Goal: Task Accomplishment & Management: Use online tool/utility

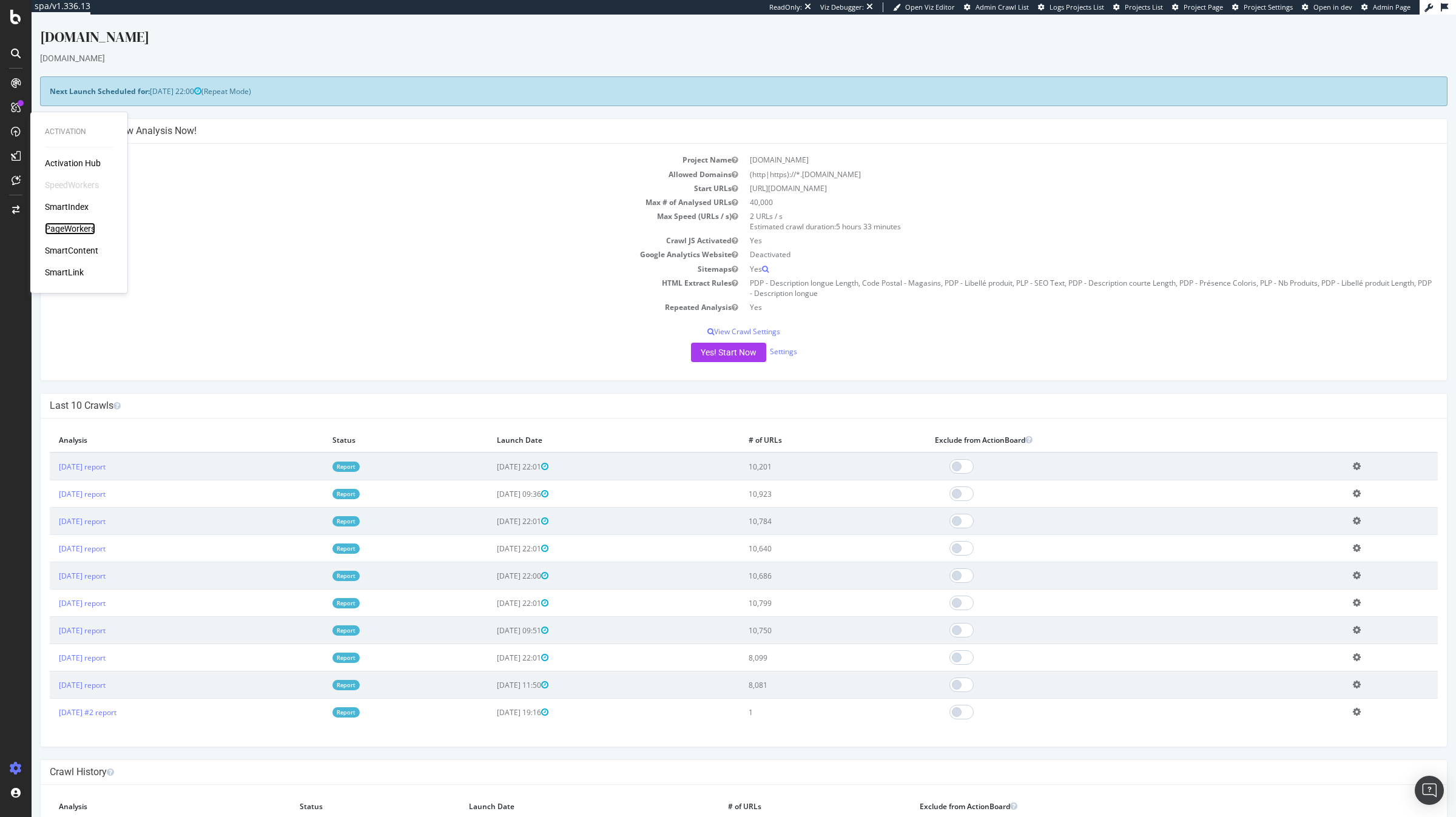
click at [81, 225] on div "PageWorkers" at bounding box center [70, 229] width 50 height 12
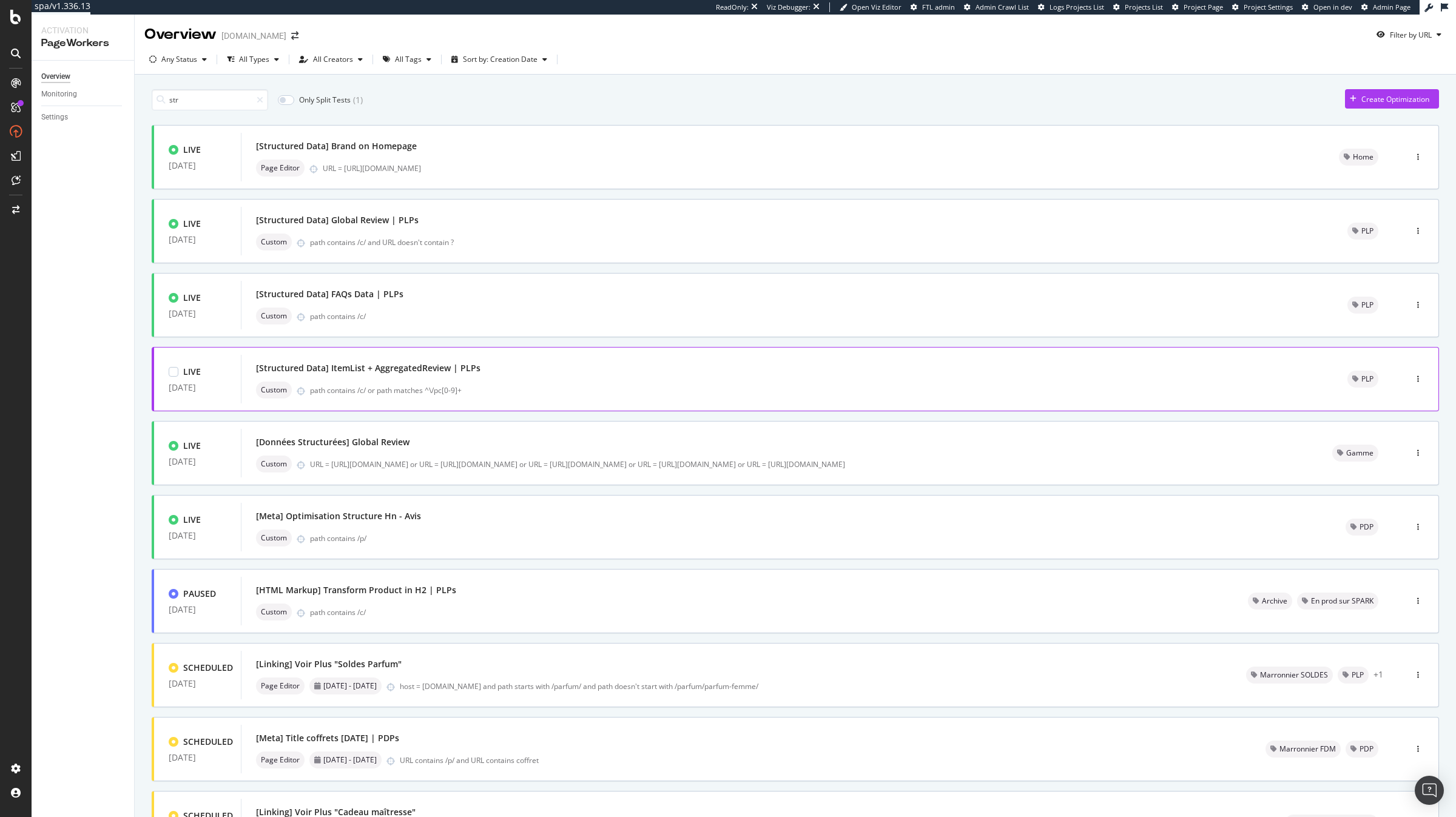
click at [451, 371] on div "[Structured Data] ItemList + AggregatedReview | PLPs" at bounding box center [368, 368] width 225 height 12
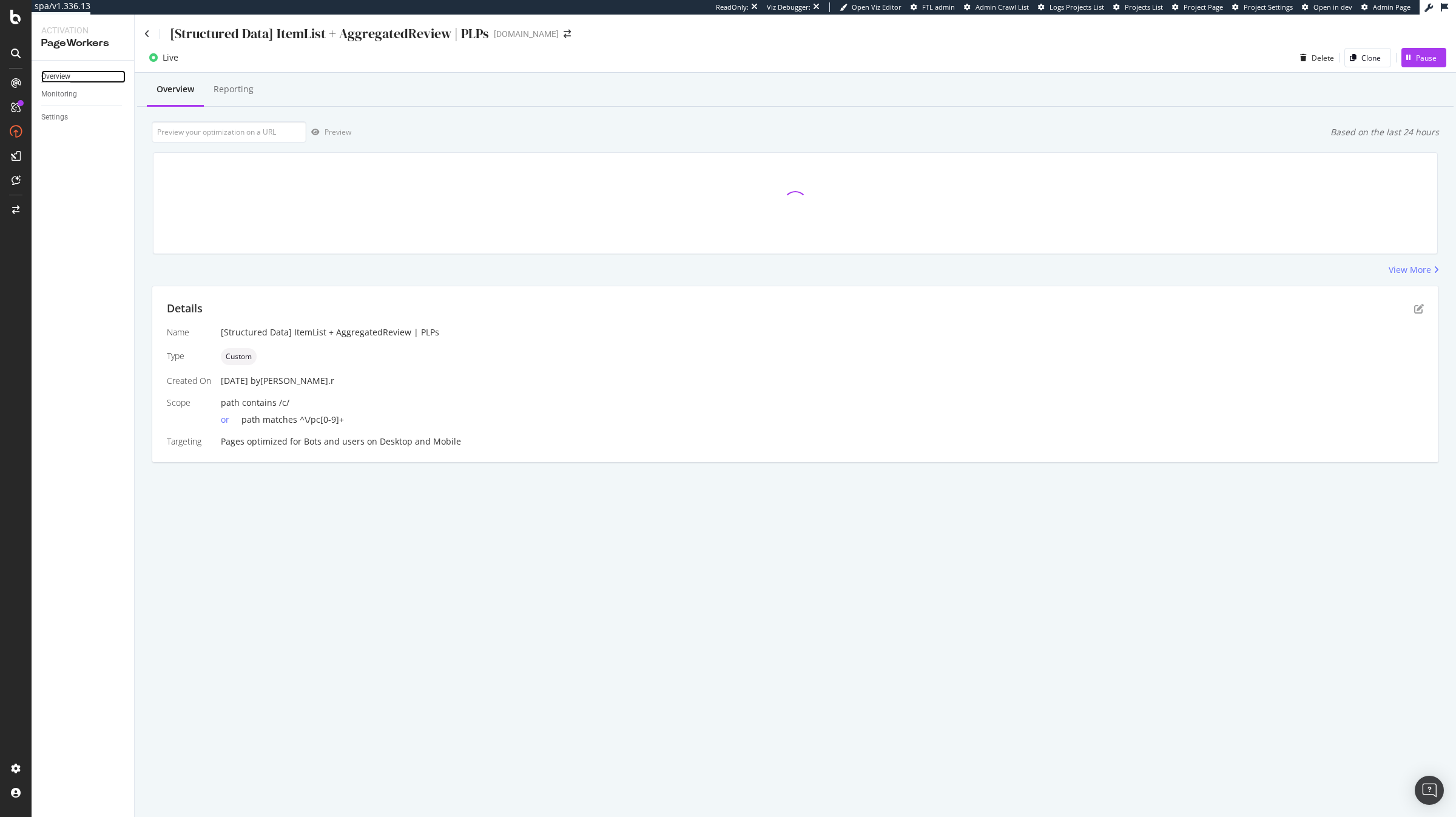
click at [59, 80] on div "Overview" at bounding box center [56, 76] width 29 height 13
click at [1416, 316] on div "Details" at bounding box center [795, 308] width 1257 height 15
click at [1419, 310] on icon "pen-to-square" at bounding box center [1419, 309] width 10 height 10
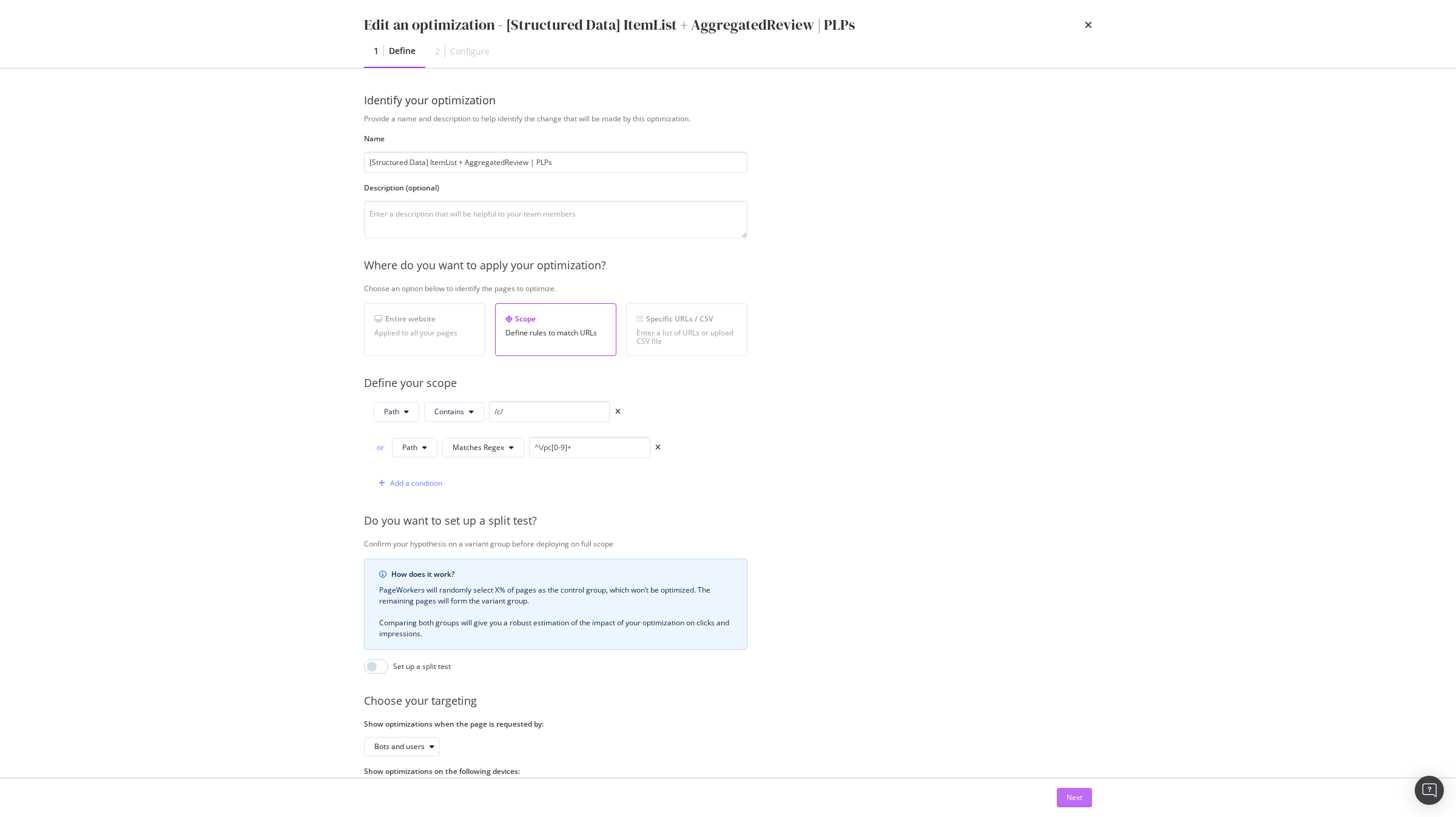
click at [1082, 789] on button "Next" at bounding box center [1074, 798] width 35 height 20
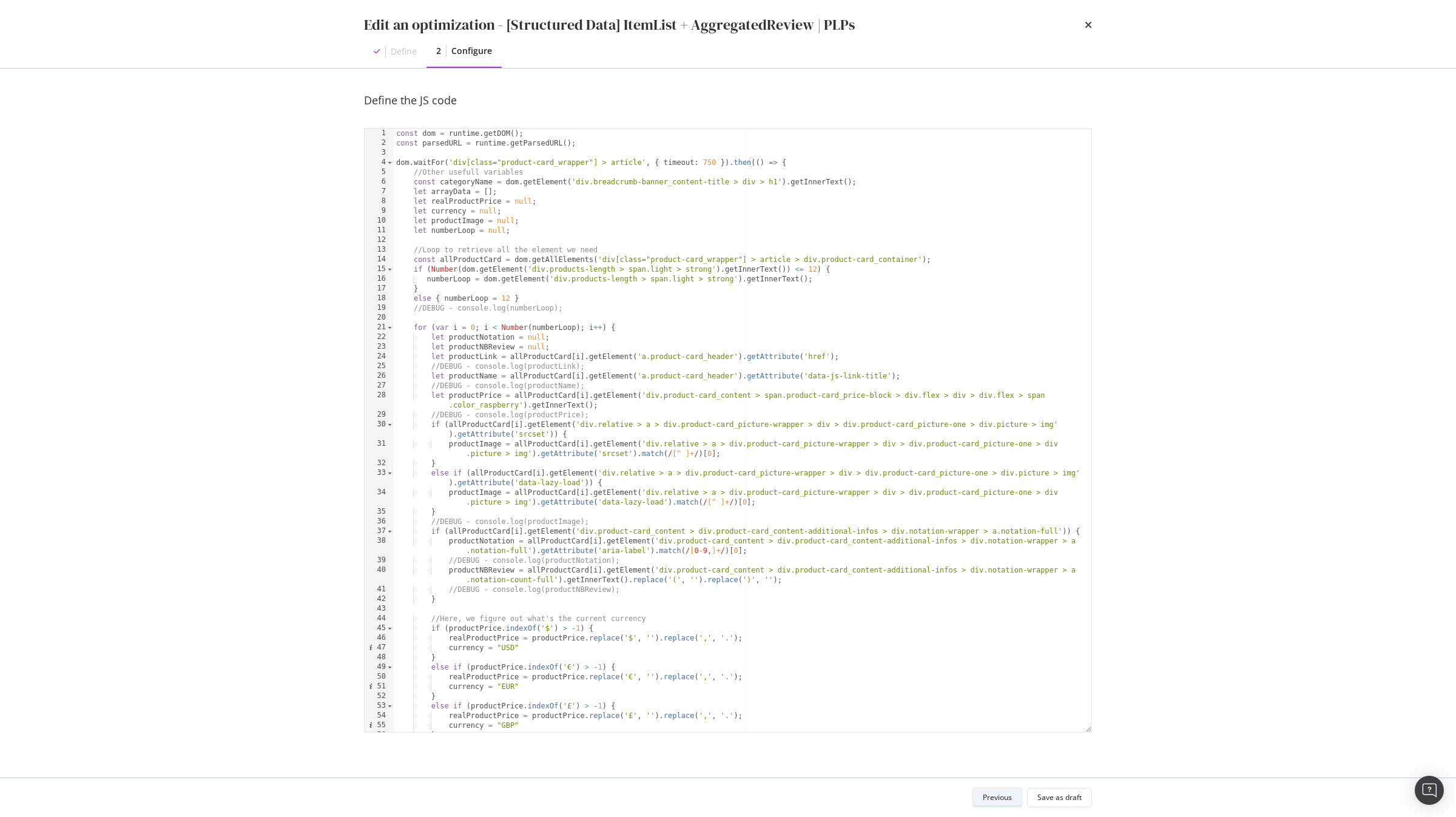
click at [1000, 793] on div "Previous" at bounding box center [997, 797] width 29 height 11
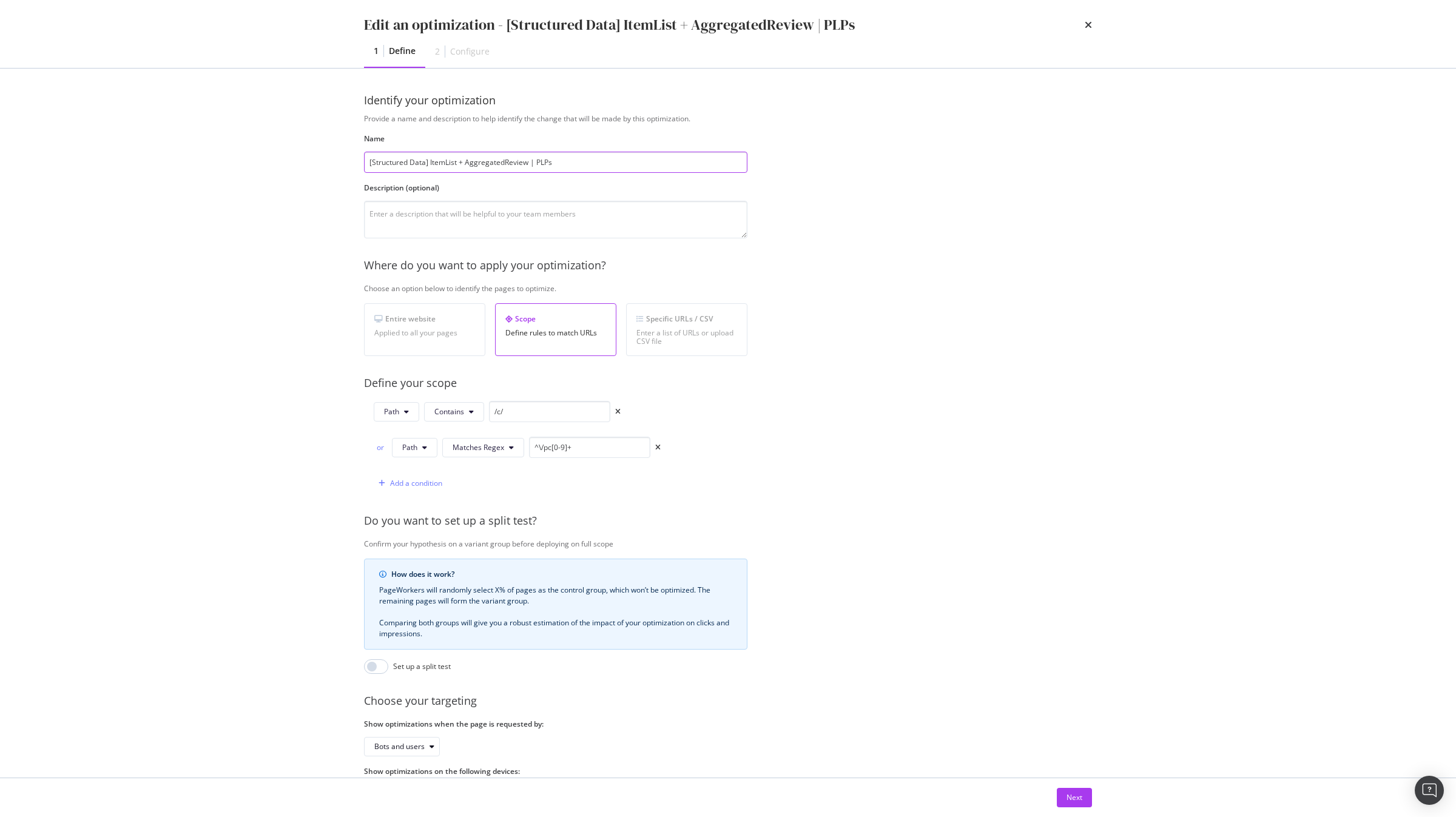
click at [607, 165] on input "[Structured Data] ItemList + AggregatedReview | PLPs" at bounding box center [555, 162] width 383 height 21
click at [514, 409] on input "/c/" at bounding box center [549, 412] width 121 height 21
click at [585, 451] on input "^\/pc[0-9]+" at bounding box center [589, 448] width 121 height 21
click at [1069, 796] on div "Next" at bounding box center [1074, 797] width 15 height 11
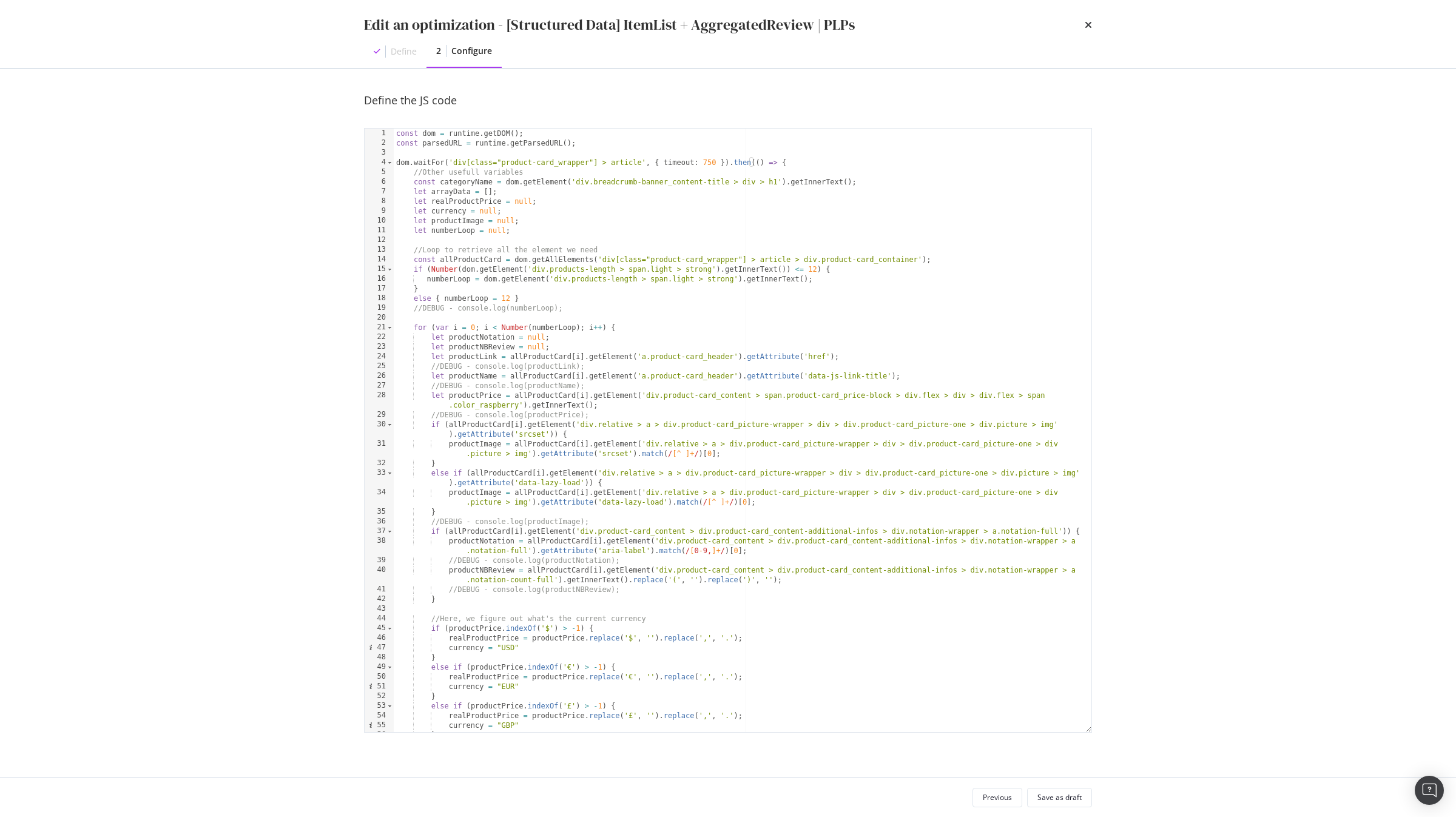
click at [726, 445] on div "const dom = runtime . getDOM ( ) ; const parsedURL = runtime . getParsedURL ( )…" at bounding box center [743, 440] width 698 height 623
click at [704, 427] on div "const dom = runtime . getDOM ( ) ; const parsedURL = runtime . getParsedURL ( )…" at bounding box center [743, 440] width 698 height 623
click at [513, 194] on div "const dom = runtime . getDOM ( ) ; const parsedURL = runtime . getParsedURL ( )…" at bounding box center [743, 440] width 698 height 623
type textarea "let arrayData = [];"
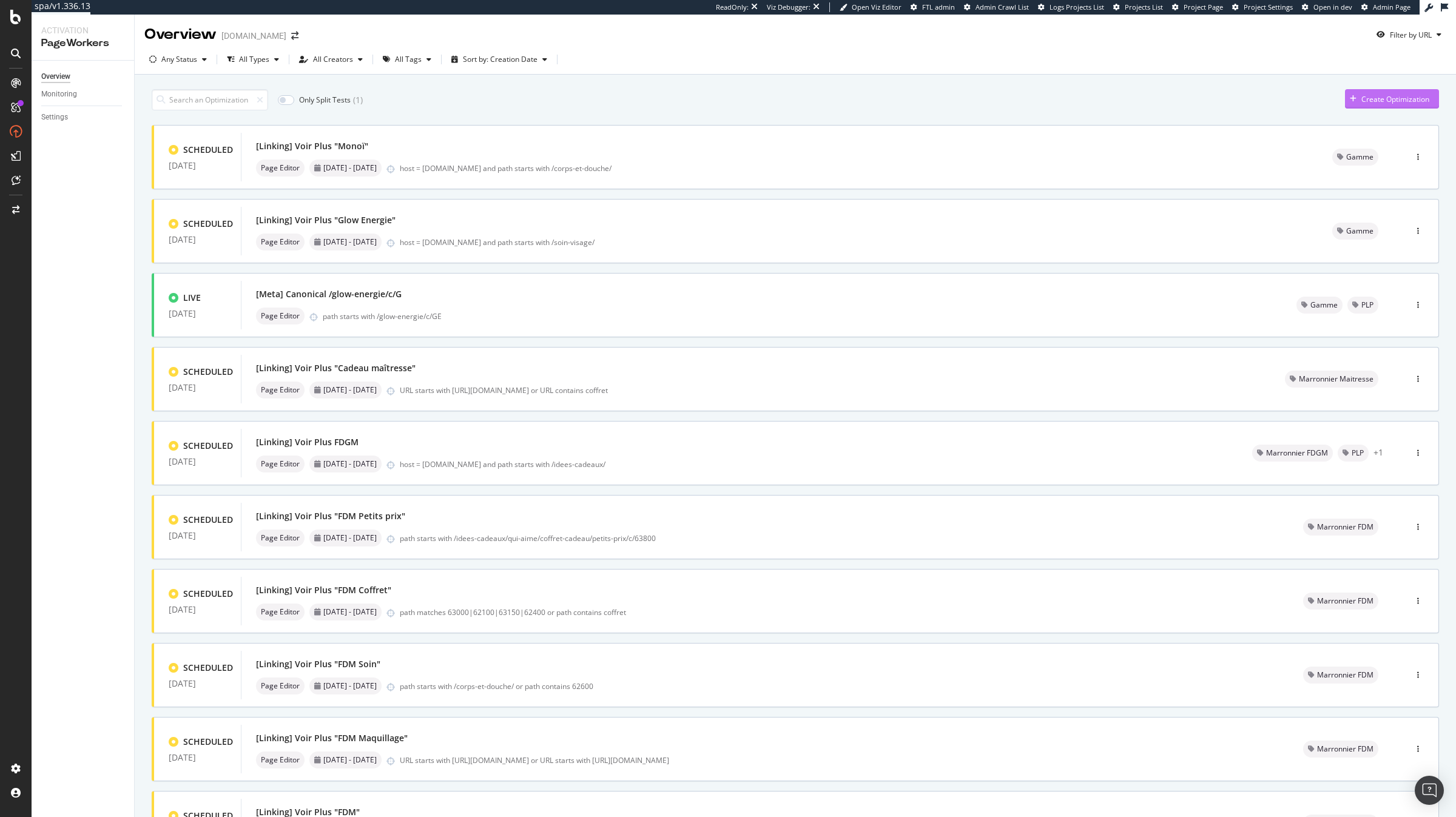
click at [1354, 96] on icon "button" at bounding box center [1353, 98] width 7 height 7
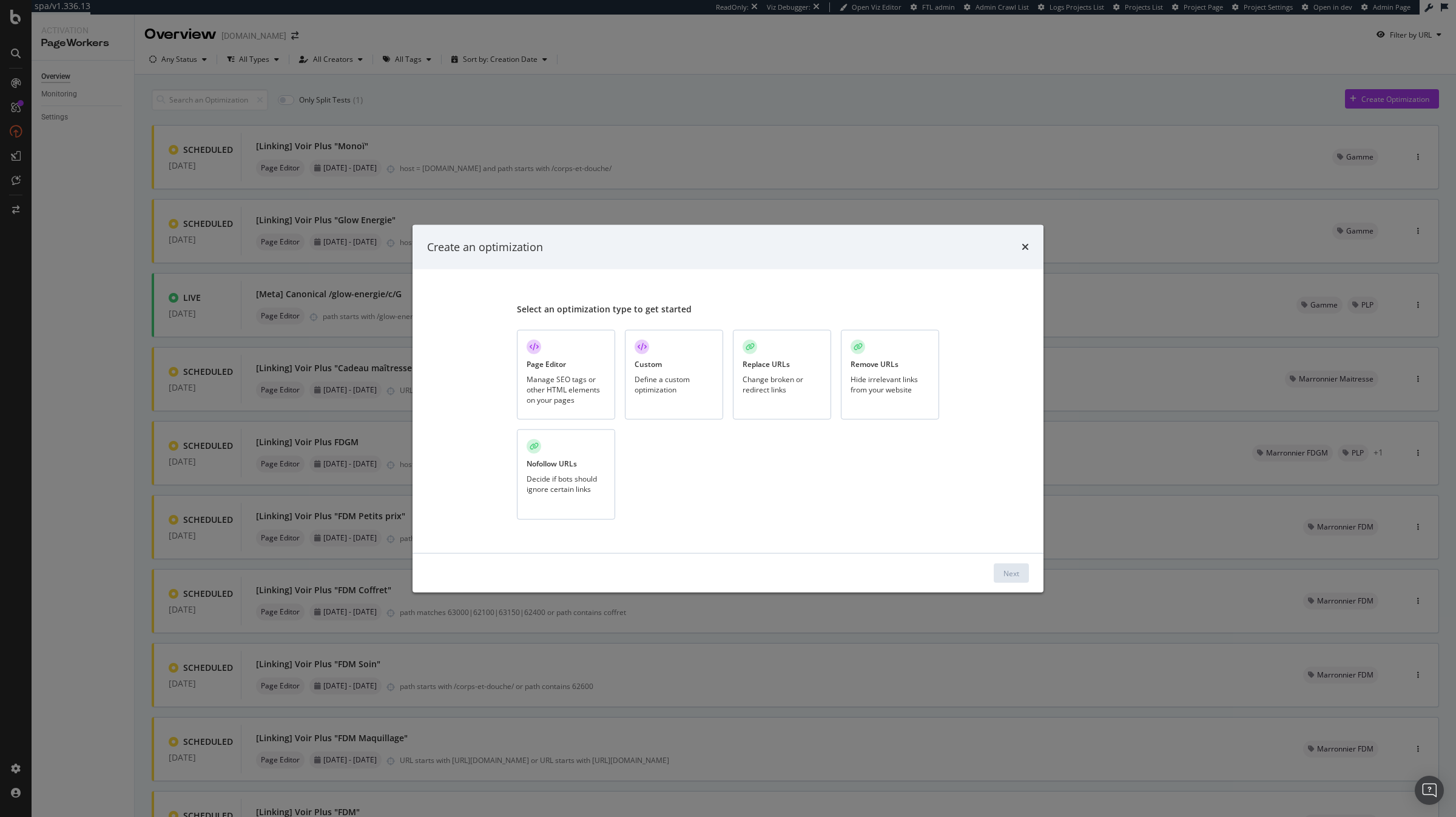
click at [678, 390] on div "Define a custom optimization" at bounding box center [674, 383] width 79 height 20
click at [1022, 576] on button "Next" at bounding box center [1010, 574] width 35 height 20
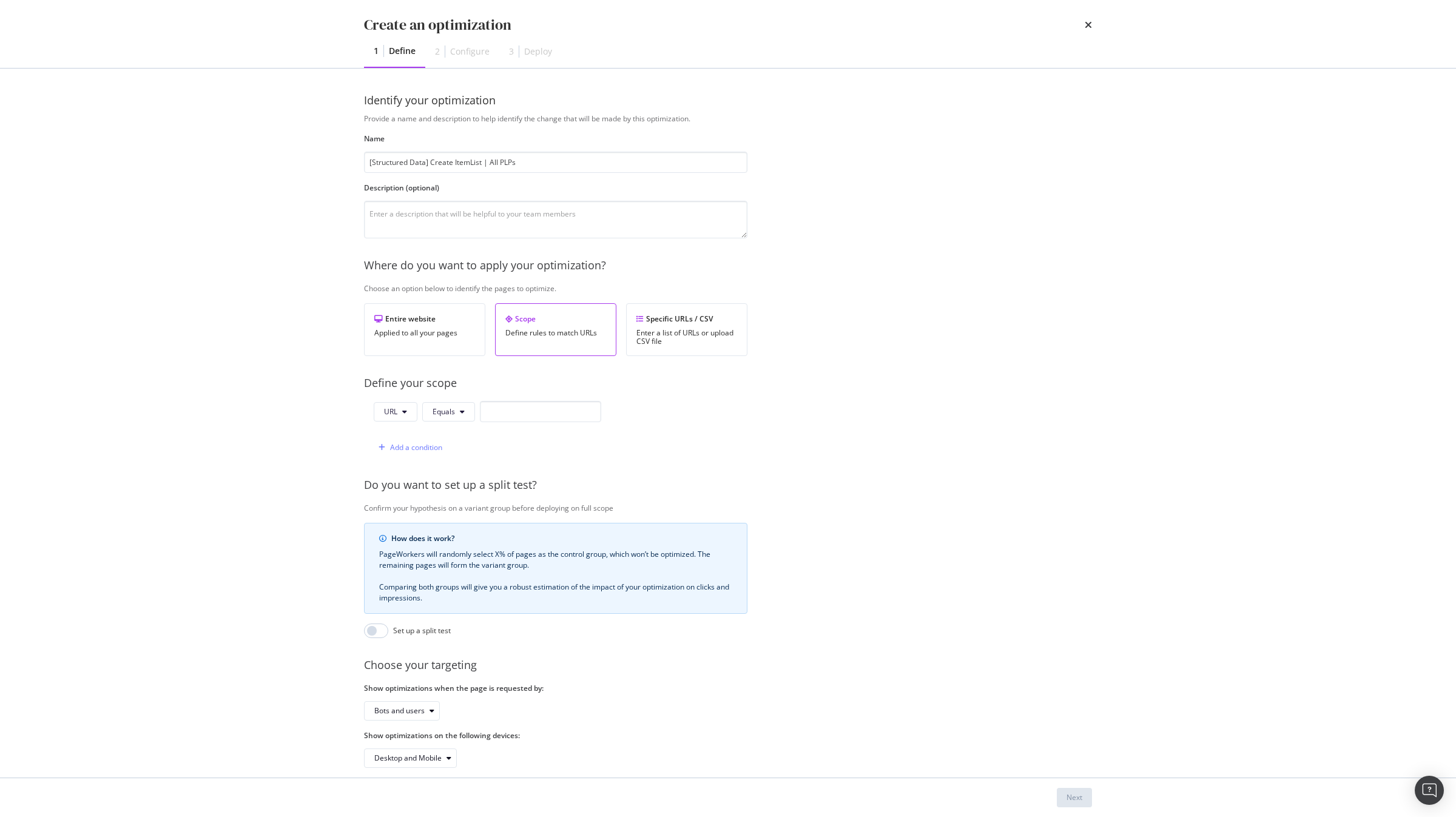
type input "[Structured Data] Create ItemList | All PLPs"
click at [552, 418] on input "modal" at bounding box center [540, 412] width 121 height 21
paste input "/c/"
type input "/c/"
click at [394, 416] on span "URL" at bounding box center [390, 412] width 13 height 11
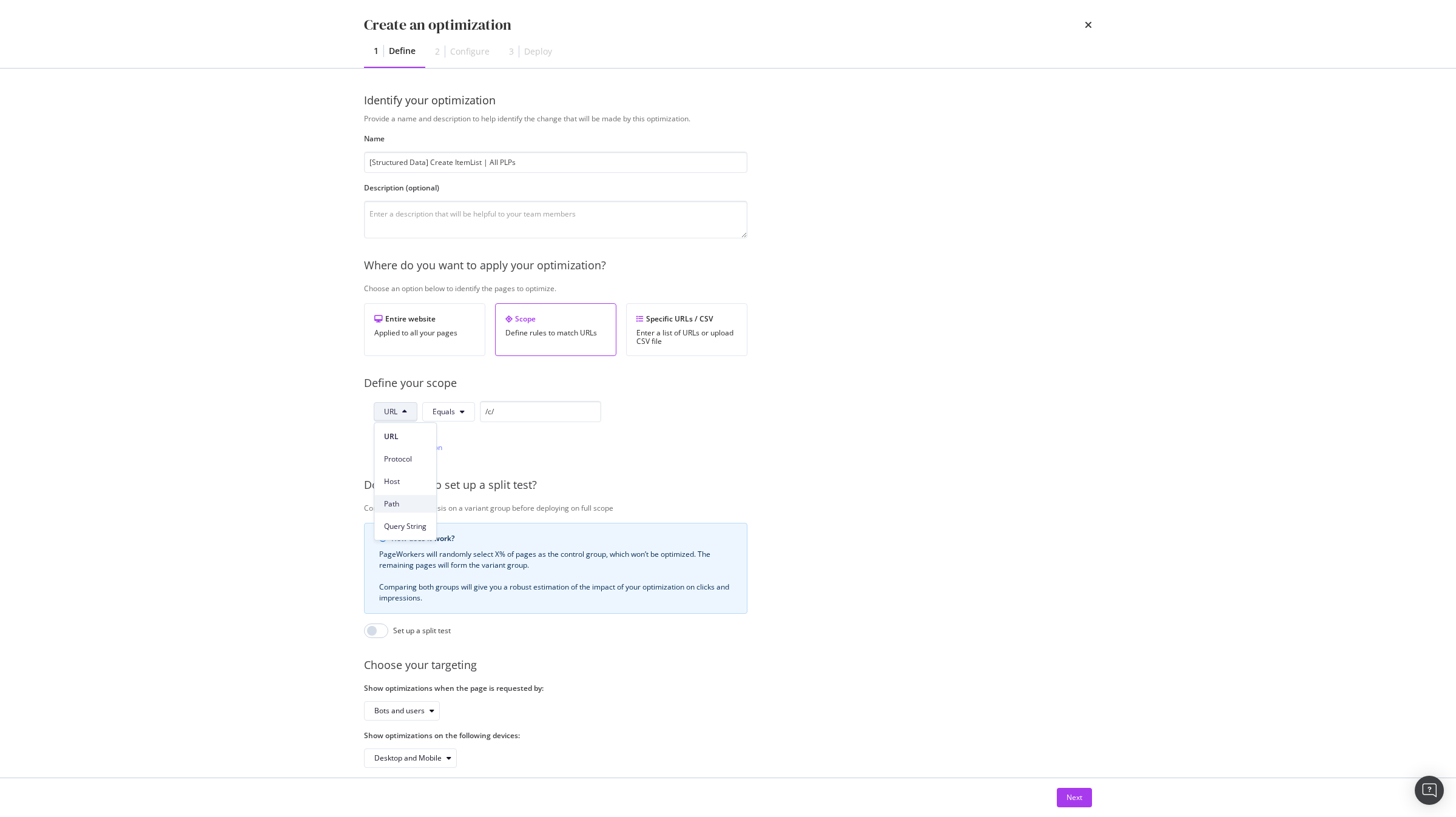
click at [405, 505] on span "Path" at bounding box center [405, 504] width 42 height 11
click at [411, 449] on div "Add a condition" at bounding box center [416, 448] width 52 height 11
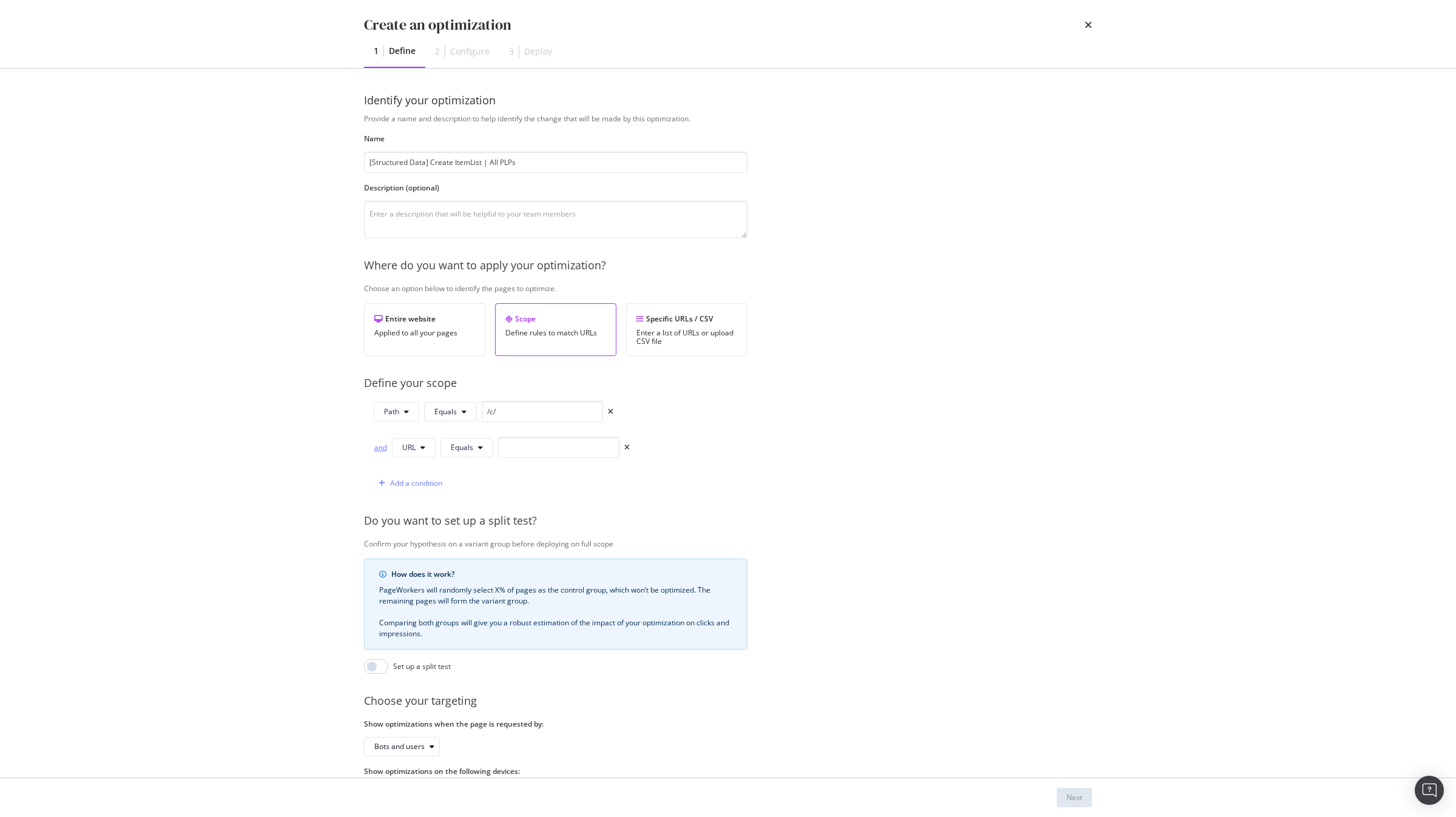
click at [378, 448] on div "and" at bounding box center [380, 448] width 13 height 11
click at [412, 452] on span "URL" at bounding box center [408, 448] width 13 height 11
click at [420, 543] on span "Path" at bounding box center [423, 540] width 42 height 11
click at [453, 419] on button "Equals" at bounding box center [450, 412] width 53 height 20
click at [455, 497] on div "Contains" at bounding box center [471, 504] width 91 height 18
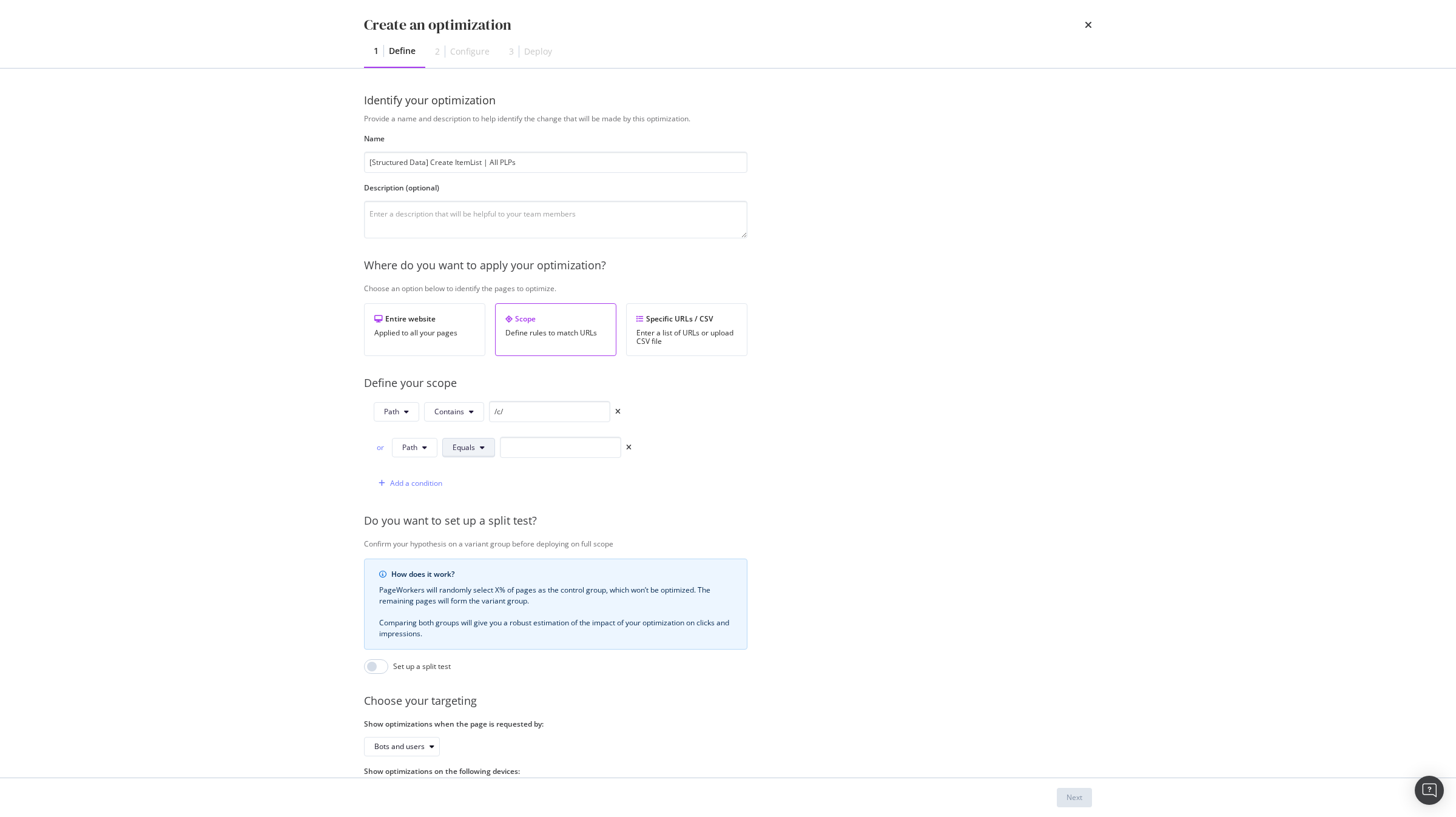
click at [462, 443] on span "Equals" at bounding box center [464, 448] width 23 height 11
click at [496, 560] on span "Matches Regex" at bounding box center [489, 562] width 72 height 11
click at [563, 457] on input "modal" at bounding box center [589, 448] width 121 height 21
paste input "^\/pc[0-9]+"
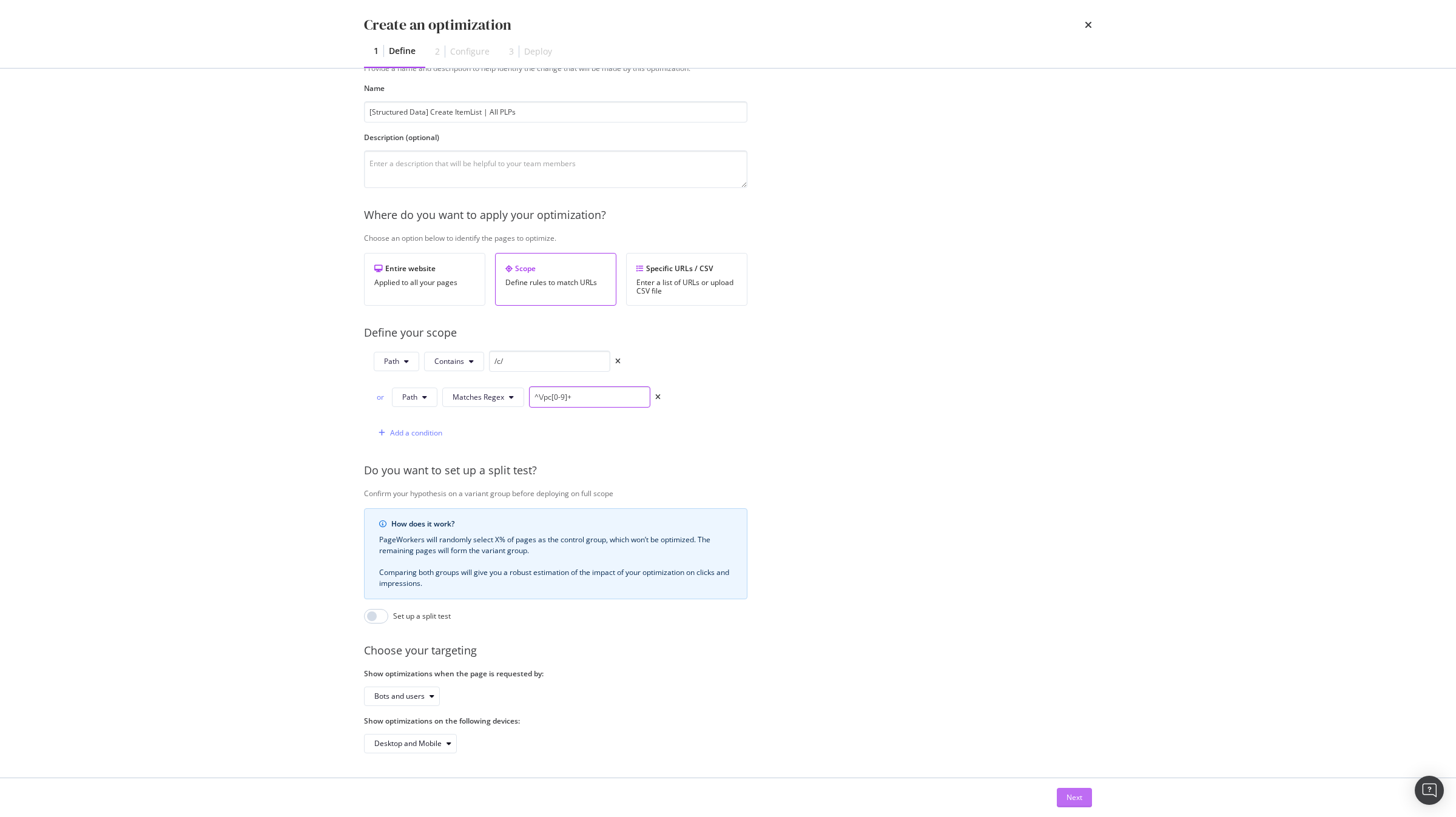
type input "^\/pc[0-9]+"
click at [1061, 802] on button "Next" at bounding box center [1074, 798] width 35 height 20
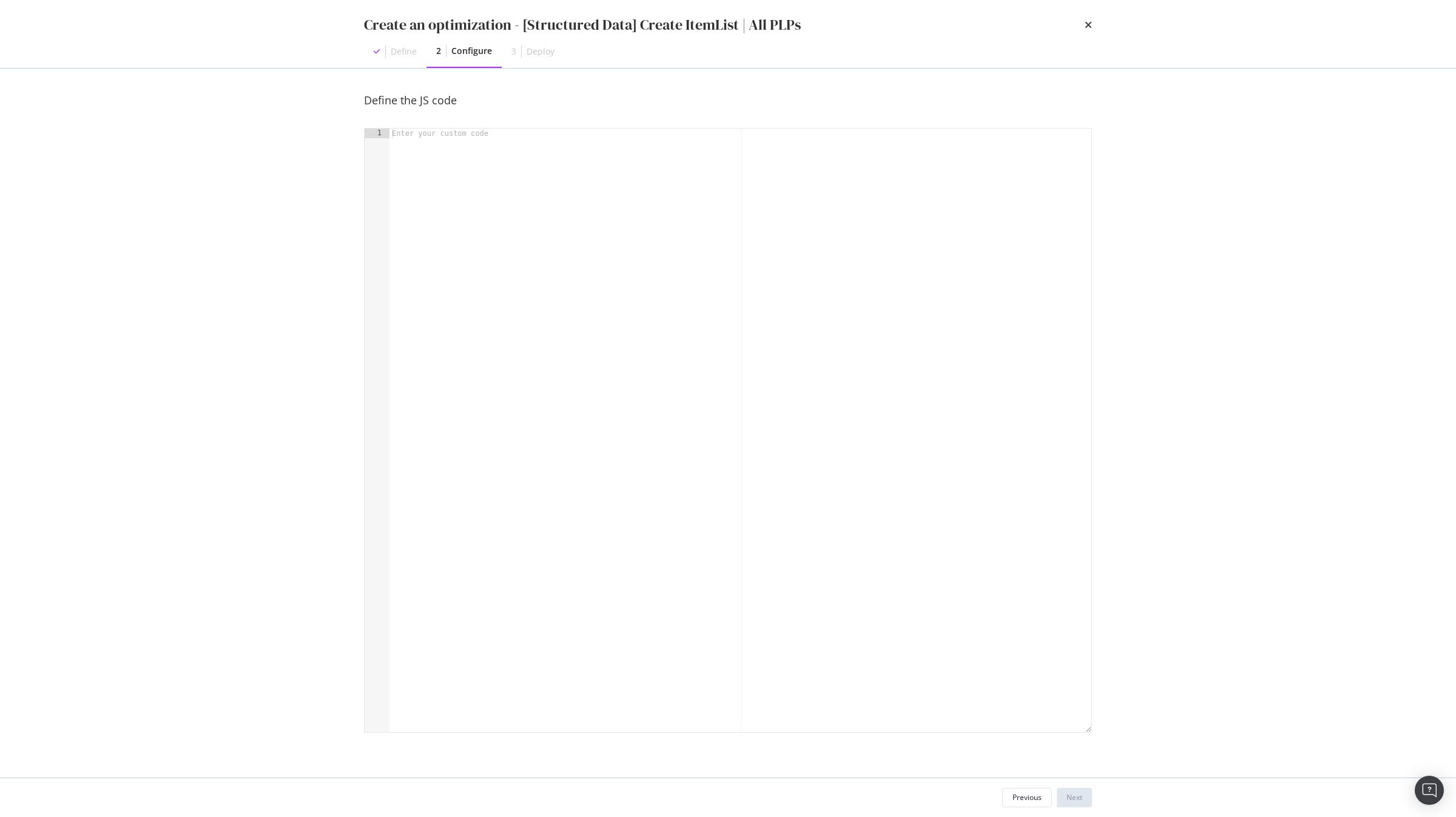
scroll to position [0, 0]
click at [633, 202] on div "modal" at bounding box center [740, 440] width 702 height 623
type textarea "const dom = runtime.getDOM();"
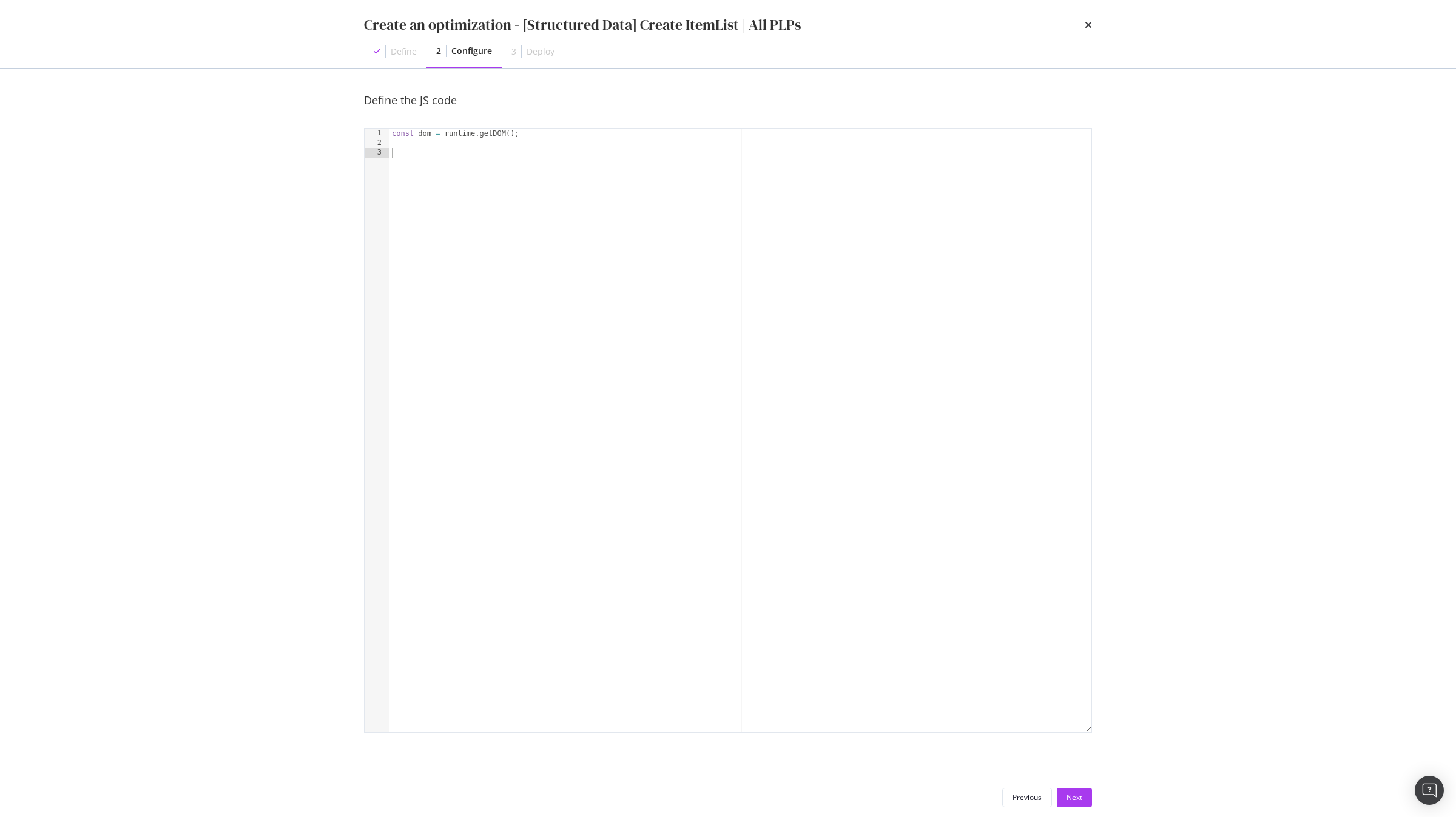
click at [462, 166] on div "const dom = runtime . getDOM ( ) ;" at bounding box center [740, 440] width 702 height 623
type textarea "//We get all the product card"
paste textarea "product-card_container"
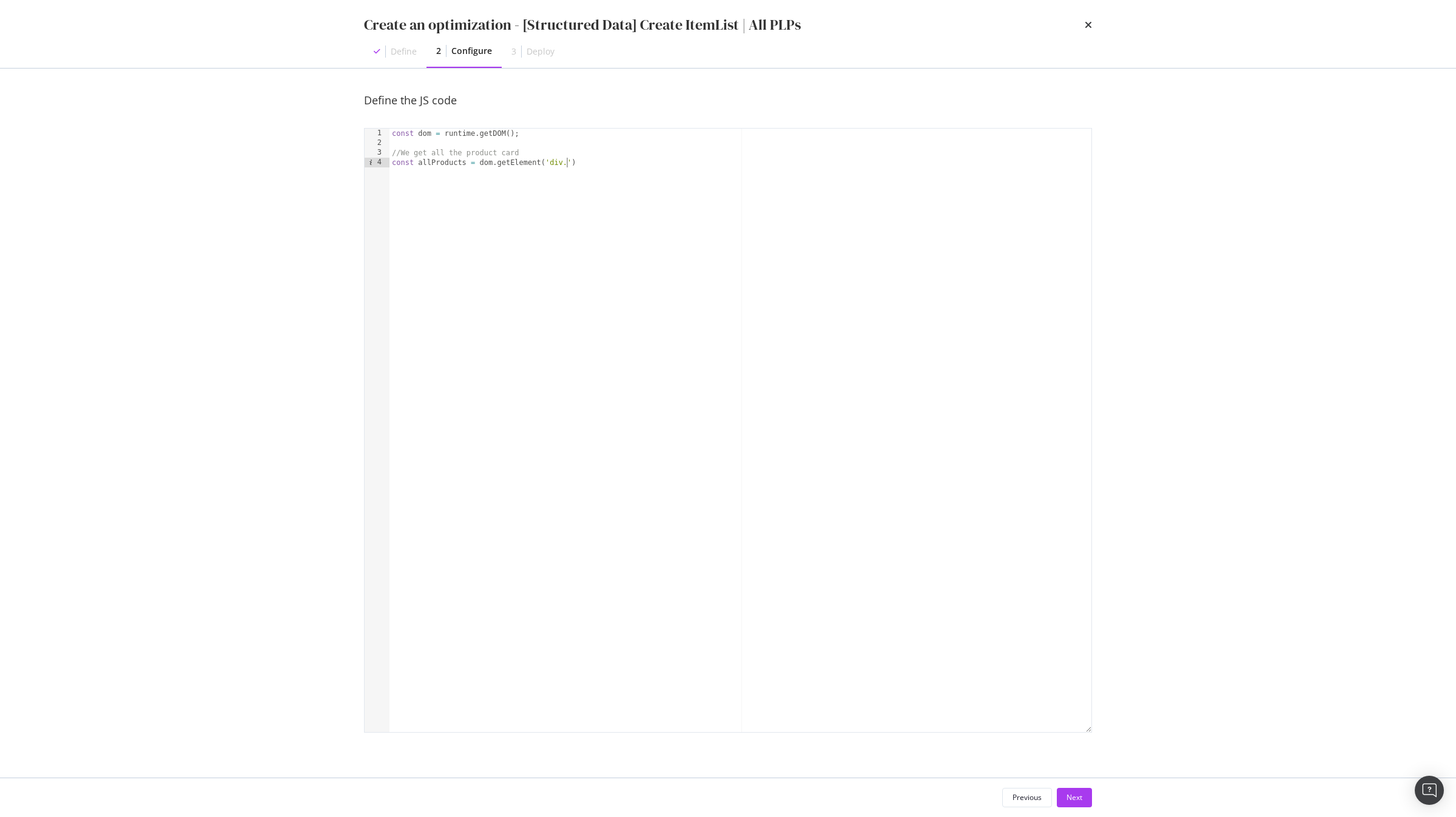
scroll to position [0, 14]
paste textarea "product-card_container"
type textarea "const allProducts = dom.getAllElements('div.product-card_container');"
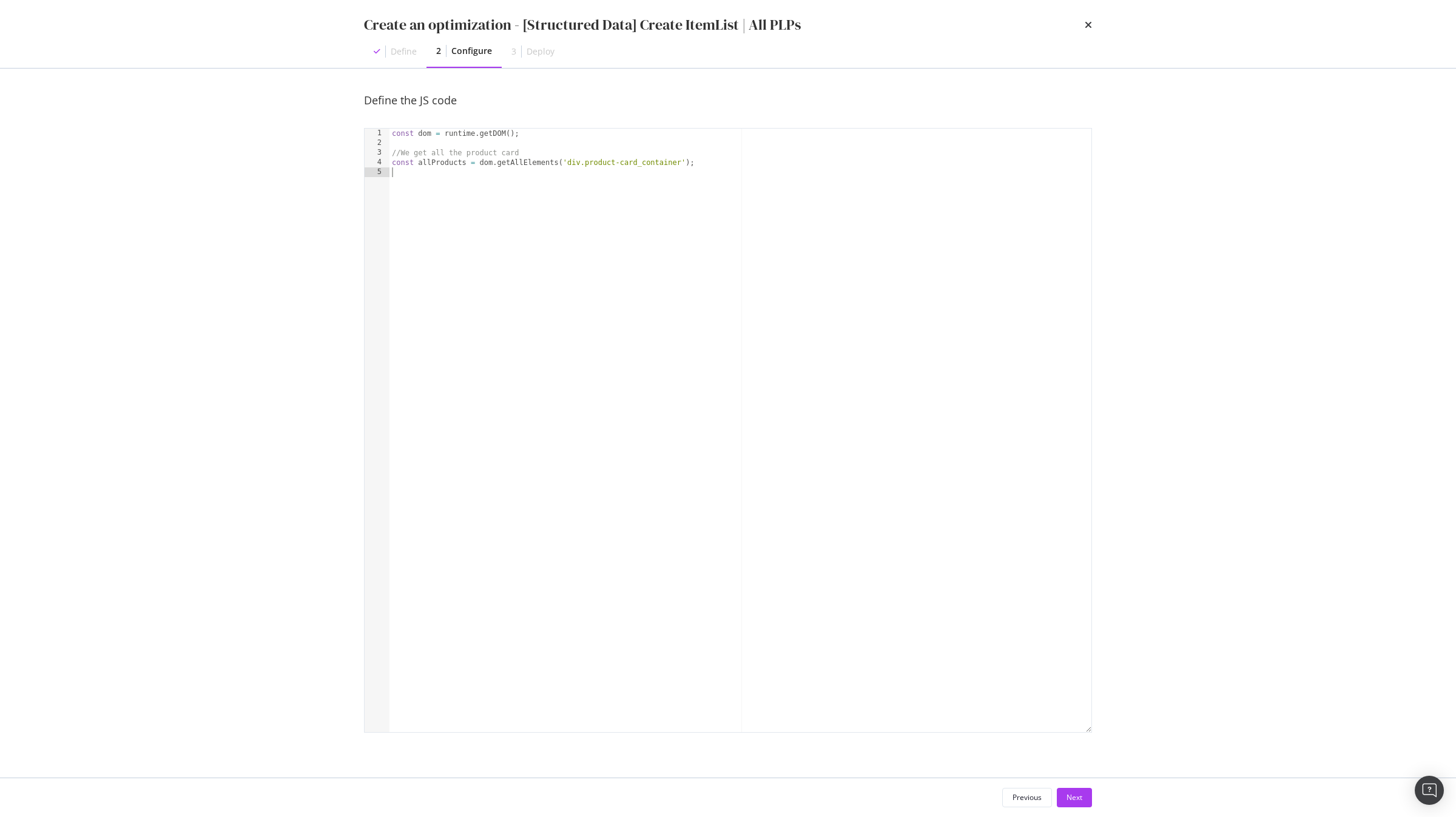
type textarea "const allProducts = dom.getAllElements('div.product-card_container');"
paste textarea "allProducts"
type textarea "allProducts.forEach((element) => {)"
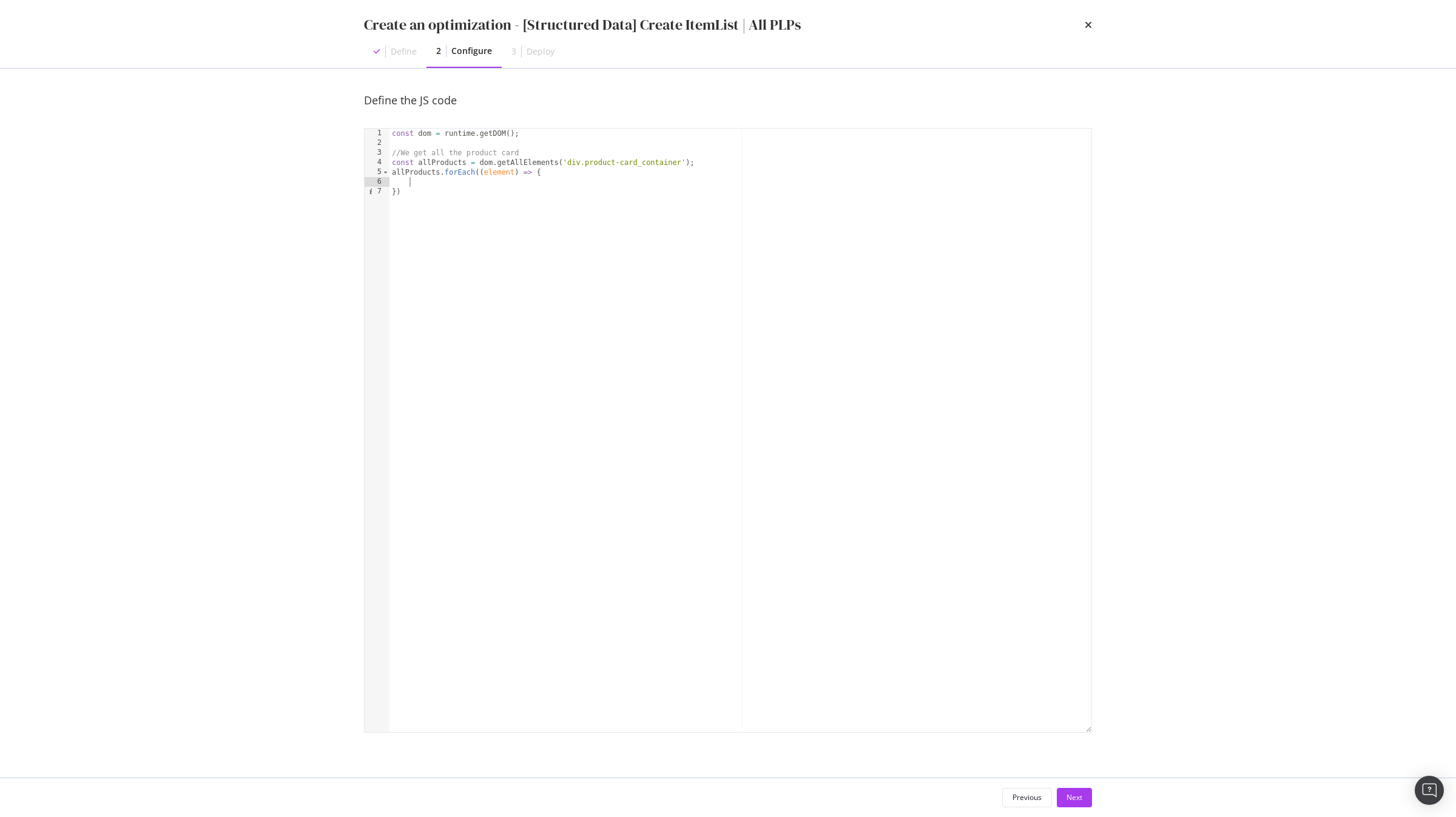
click at [545, 145] on div "const dom = runtime . getDOM ( ) ; //We get all the product card const allProdu…" at bounding box center [740, 440] width 702 height 623
type textarea "//Other variables"
paste textarea "let arrayData = [];"
type textarea "let arrayData = [];"
